Goal: Task Accomplishment & Management: Use online tool/utility

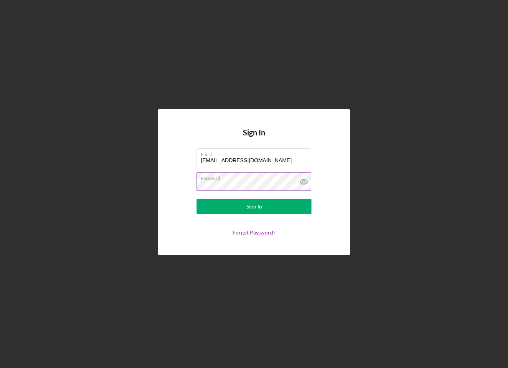
click at [254, 207] on button "Sign In" at bounding box center [253, 206] width 115 height 15
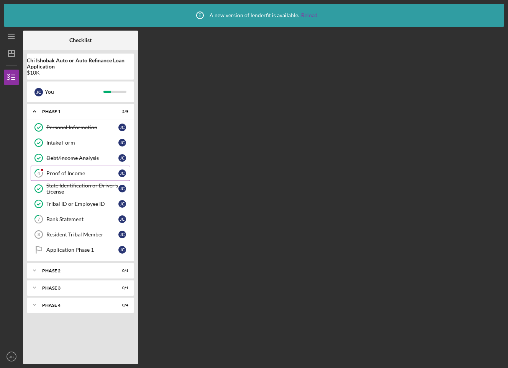
click at [82, 168] on link "4 Proof of Income [PERSON_NAME]" at bounding box center [81, 173] width 100 height 15
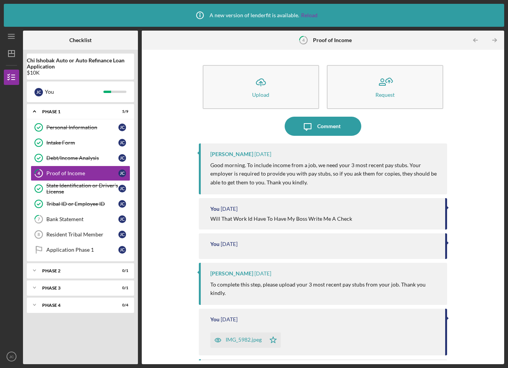
scroll to position [59, 0]
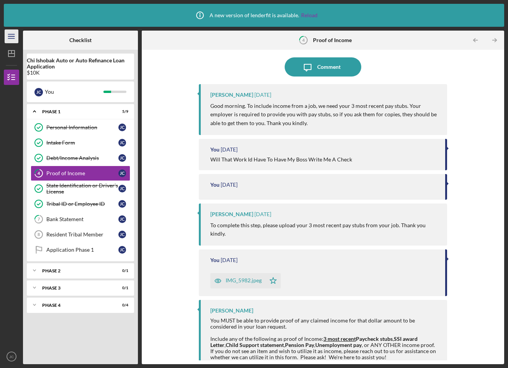
click at [13, 40] on icon "Icon/Menu" at bounding box center [11, 36] width 17 height 17
